Goal: Find contact information: Find contact information

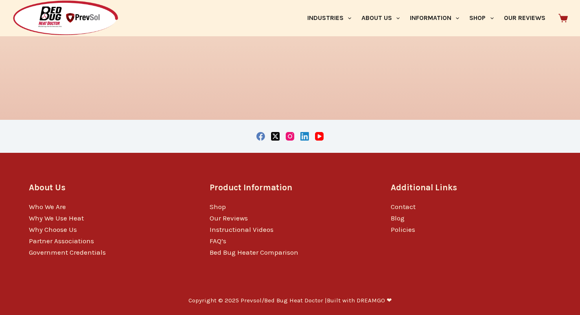
scroll to position [1304, 0]
click at [408, 205] on link "Contact" at bounding box center [403, 206] width 25 height 8
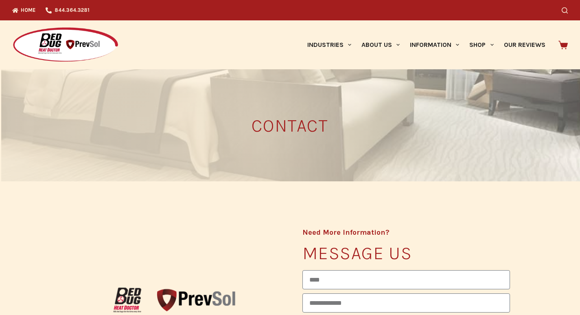
click at [141, 61] on div at bounding box center [111, 44] width 198 height 49
